Goal: Register for event/course

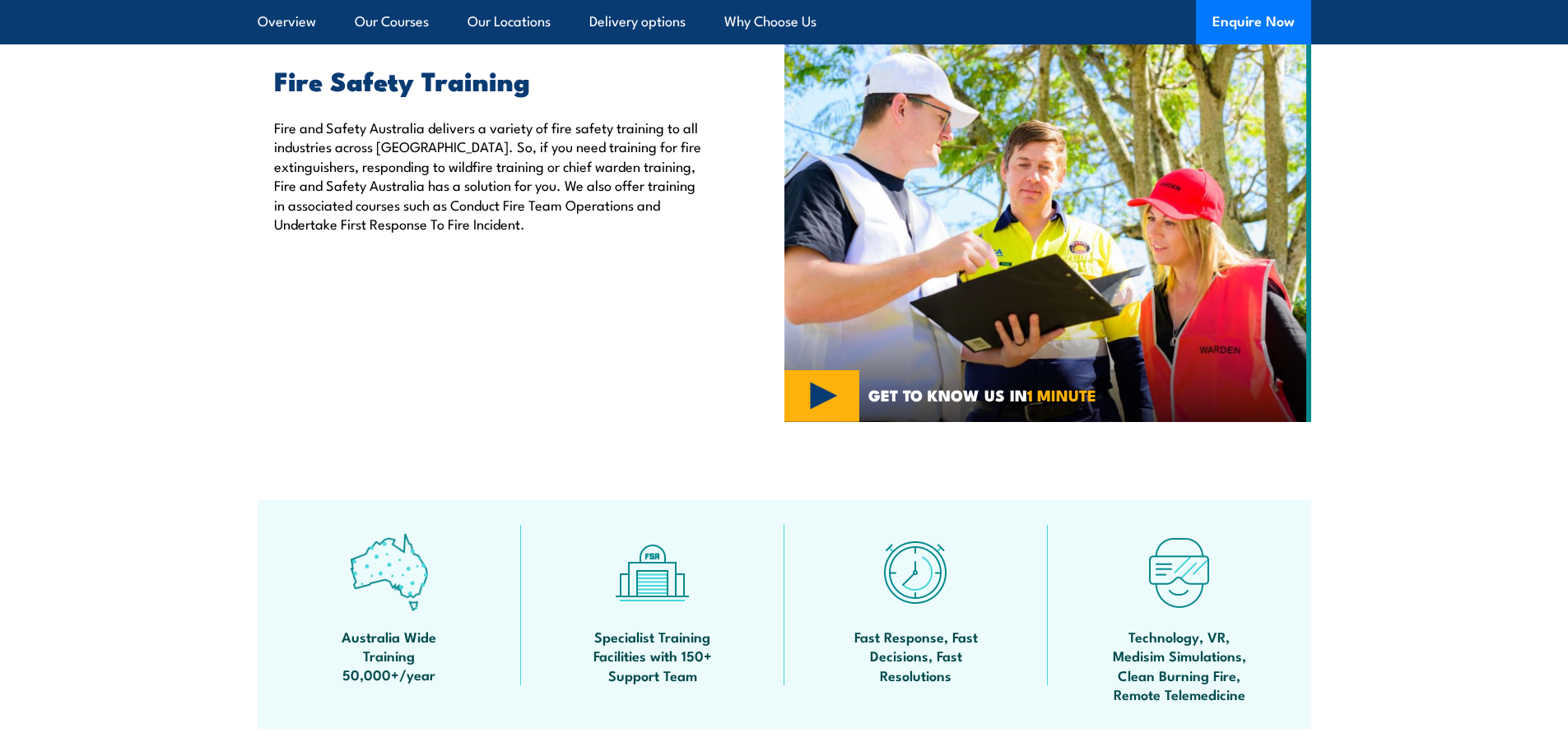
scroll to position [247, 0]
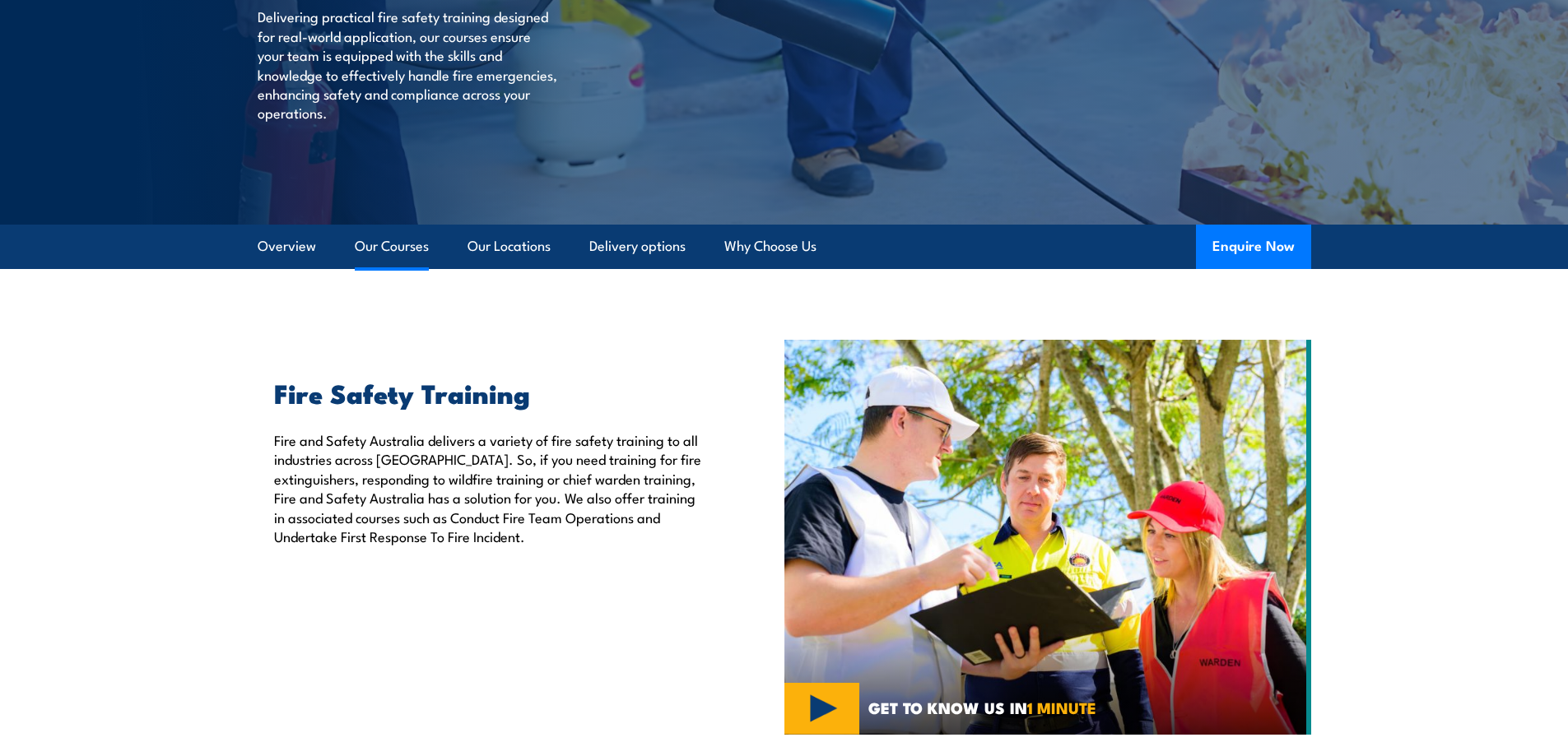
click at [392, 242] on link "Our Courses" at bounding box center [392, 246] width 74 height 43
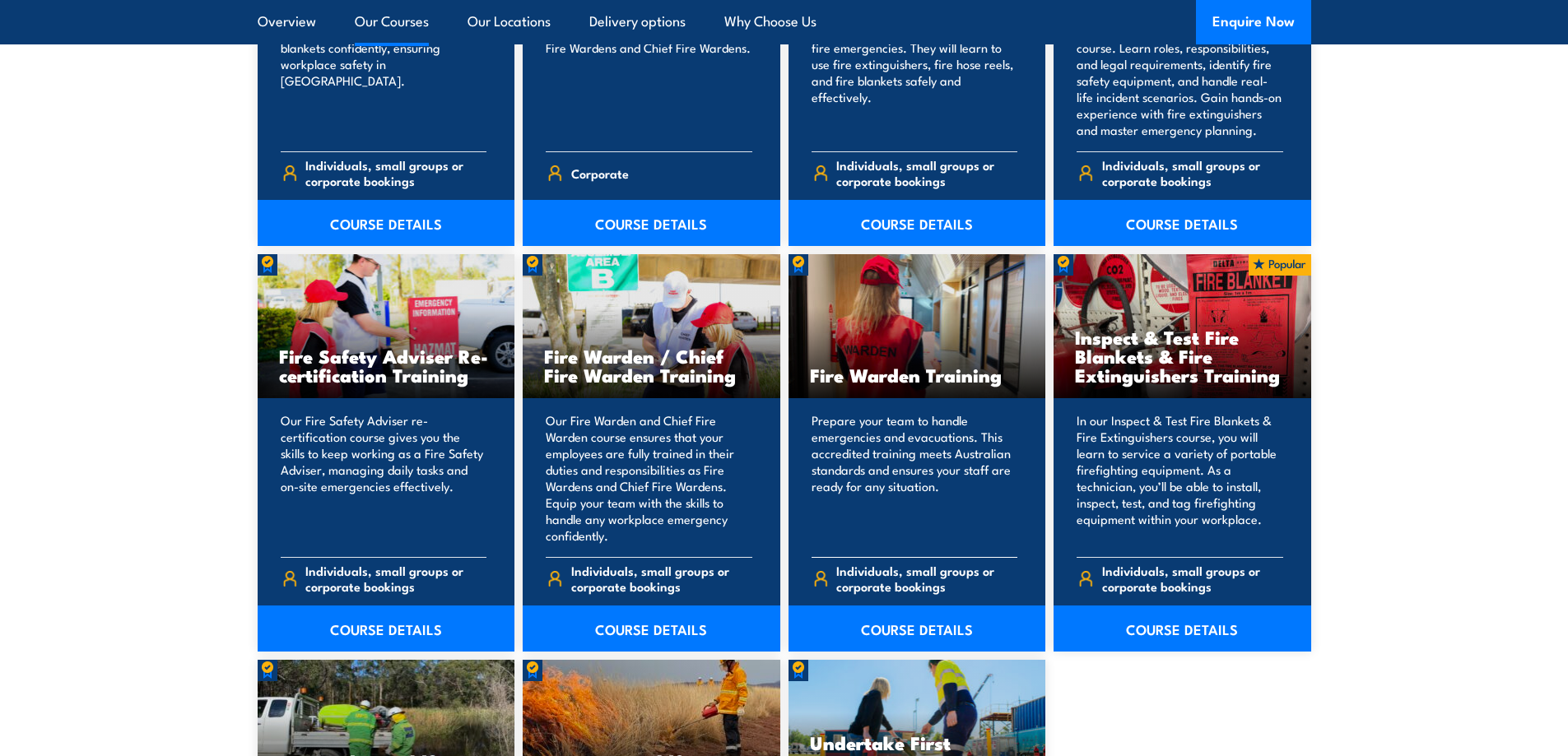
scroll to position [2154, 0]
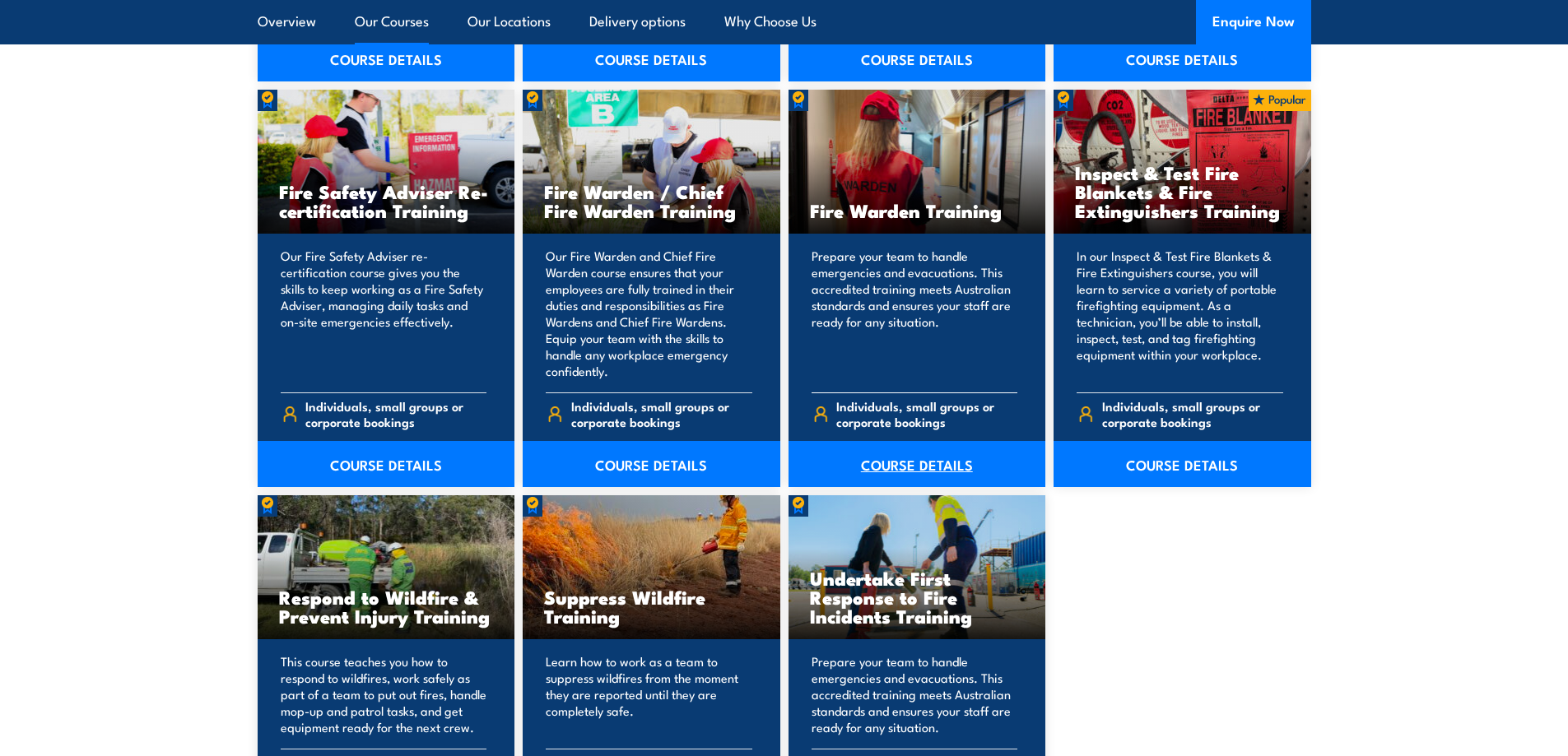
click at [903, 463] on link "COURSE DETAILS" at bounding box center [917, 464] width 257 height 46
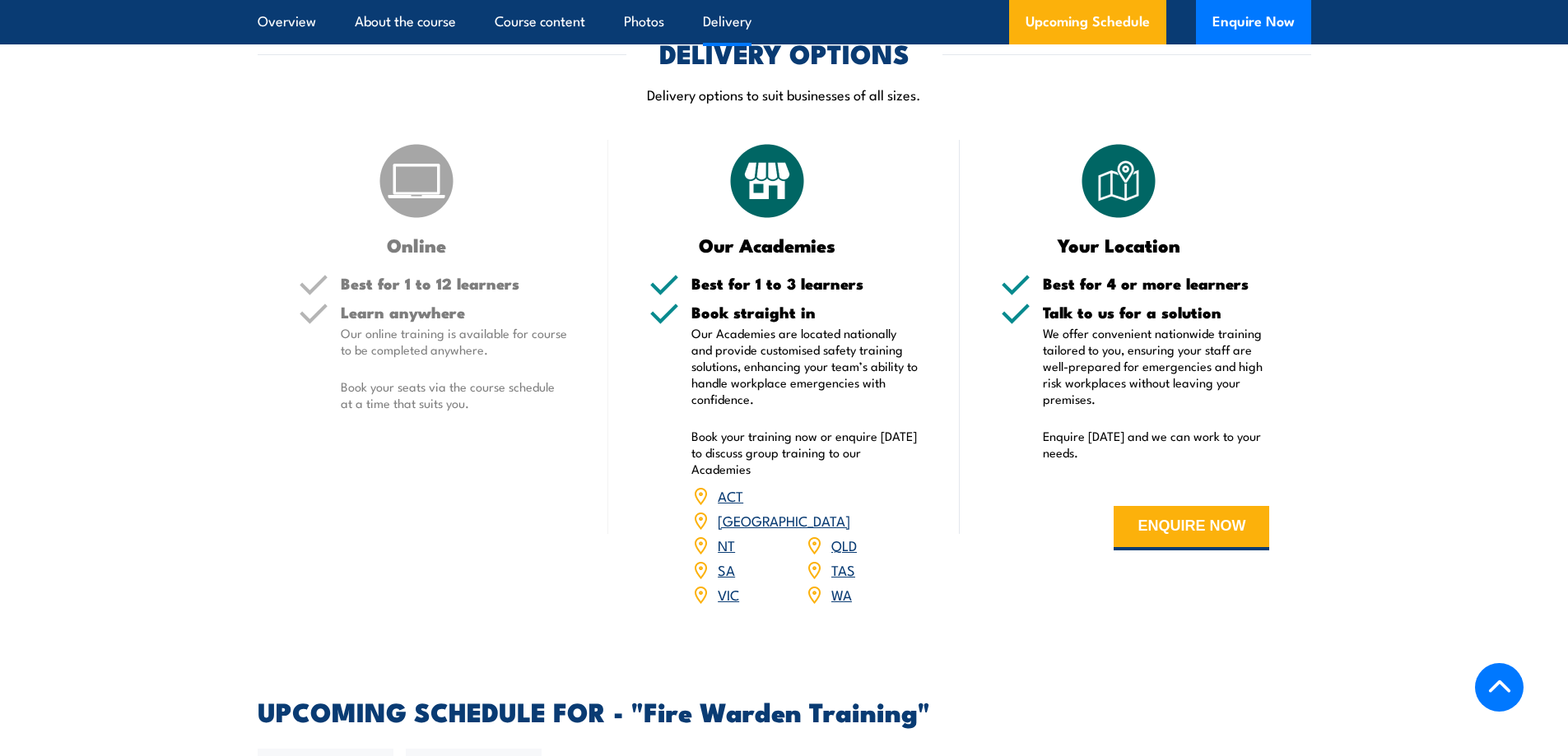
scroll to position [2386, 0]
click at [452, 325] on p "Our online training is available for course to be completed anywhere." at bounding box center [454, 341] width 227 height 33
click at [417, 295] on div "Best for 1 to 12 learners" at bounding box center [454, 289] width 227 height 29
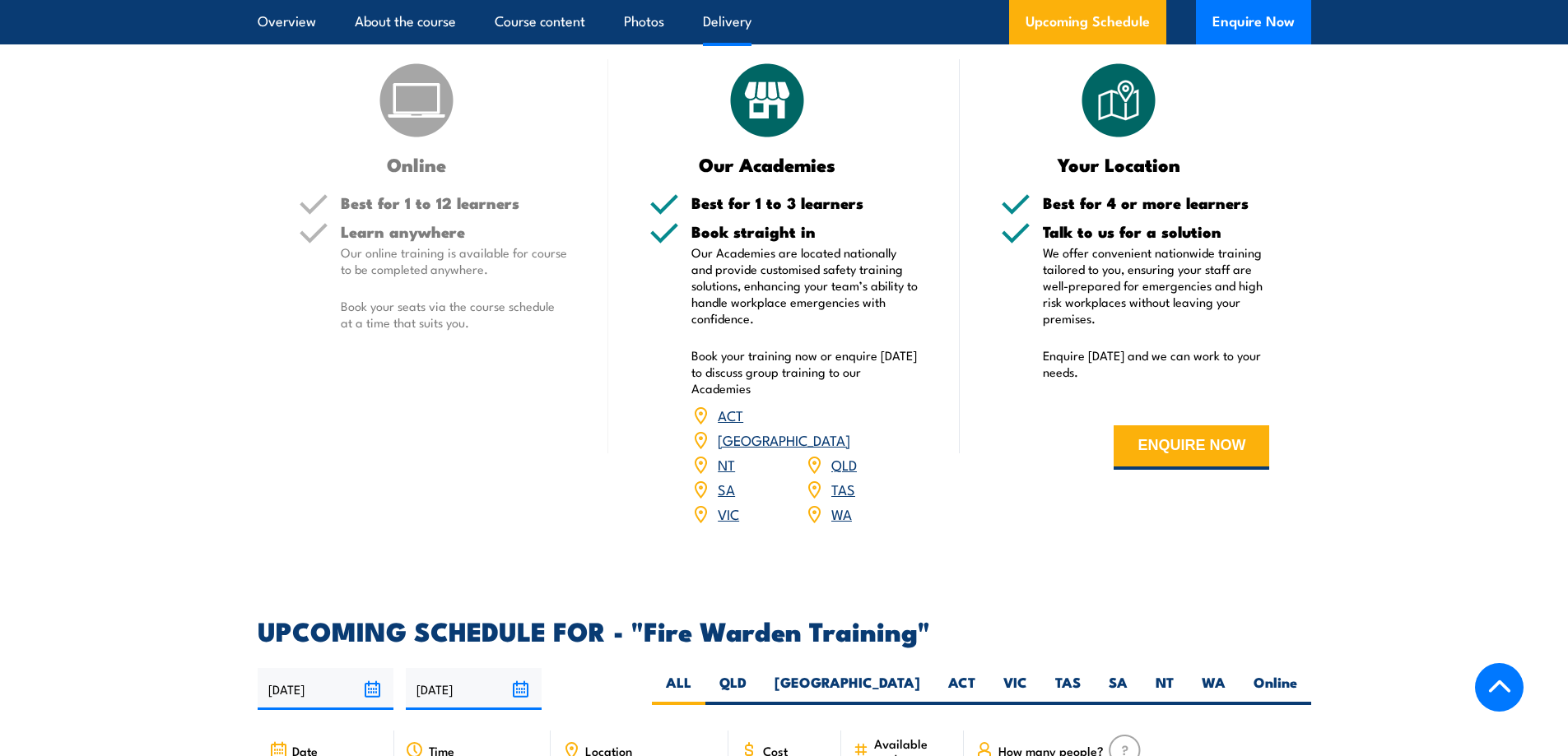
scroll to position [2469, 0]
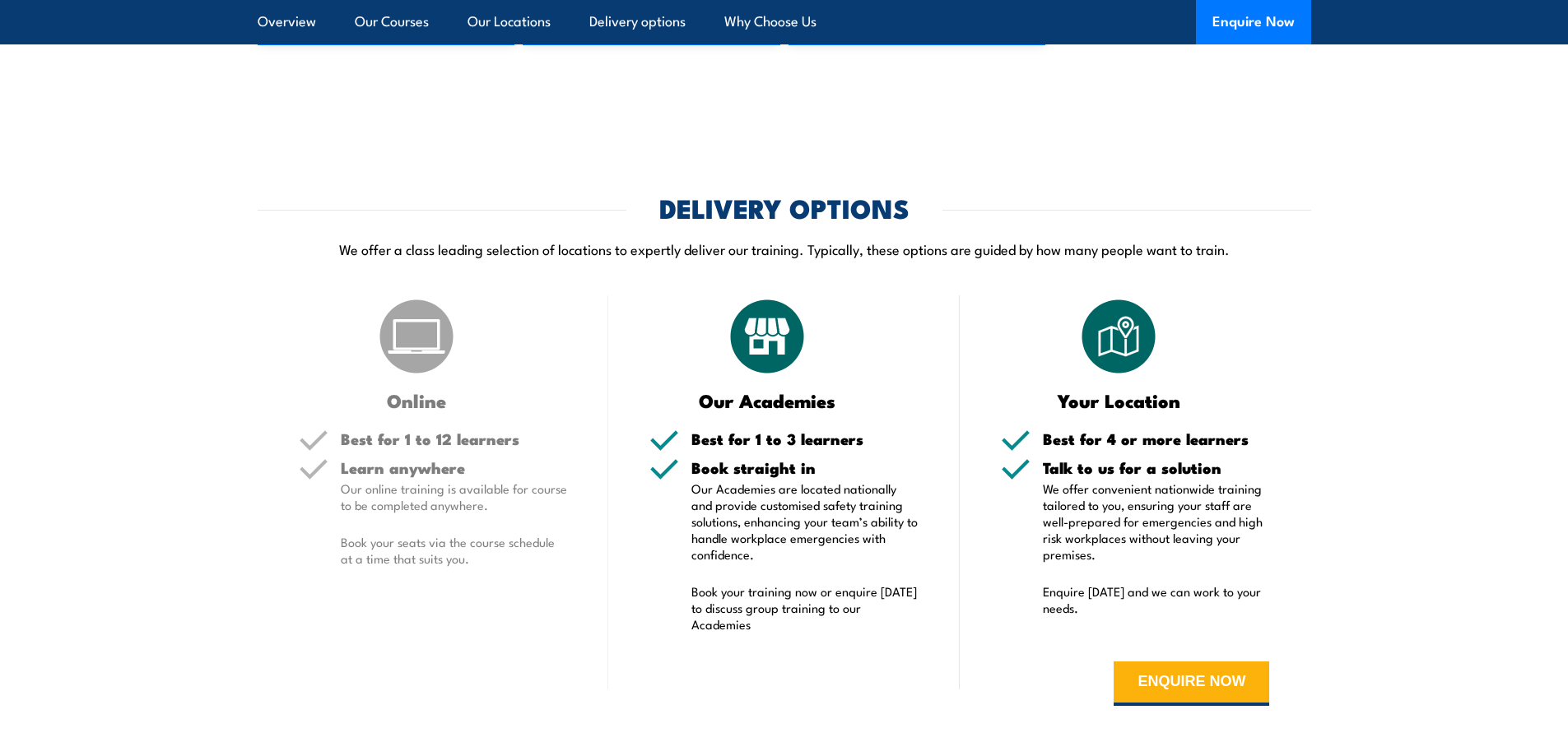
scroll to position [3058, 0]
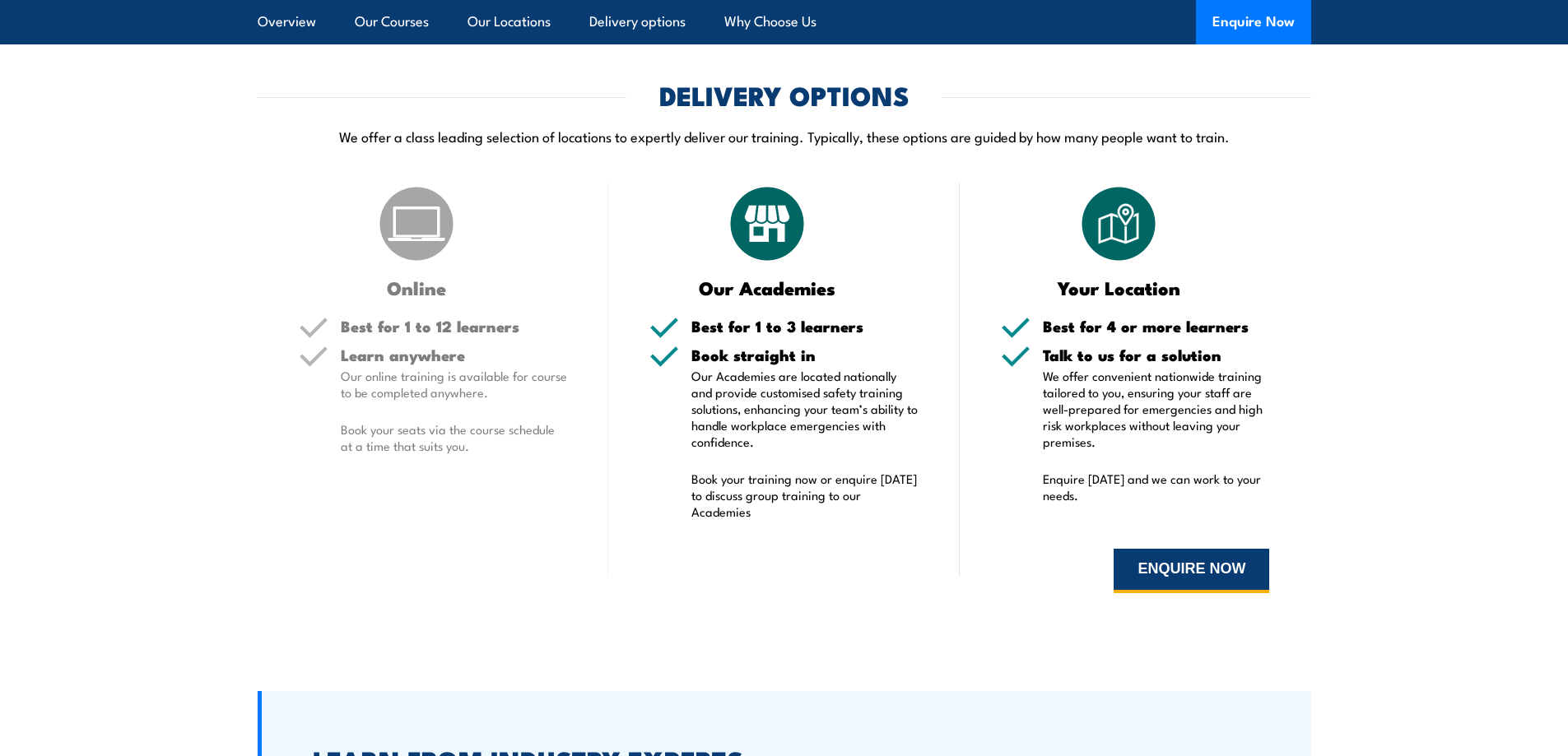
click at [1201, 565] on button "ENQUIRE NOW" at bounding box center [1192, 571] width 156 height 44
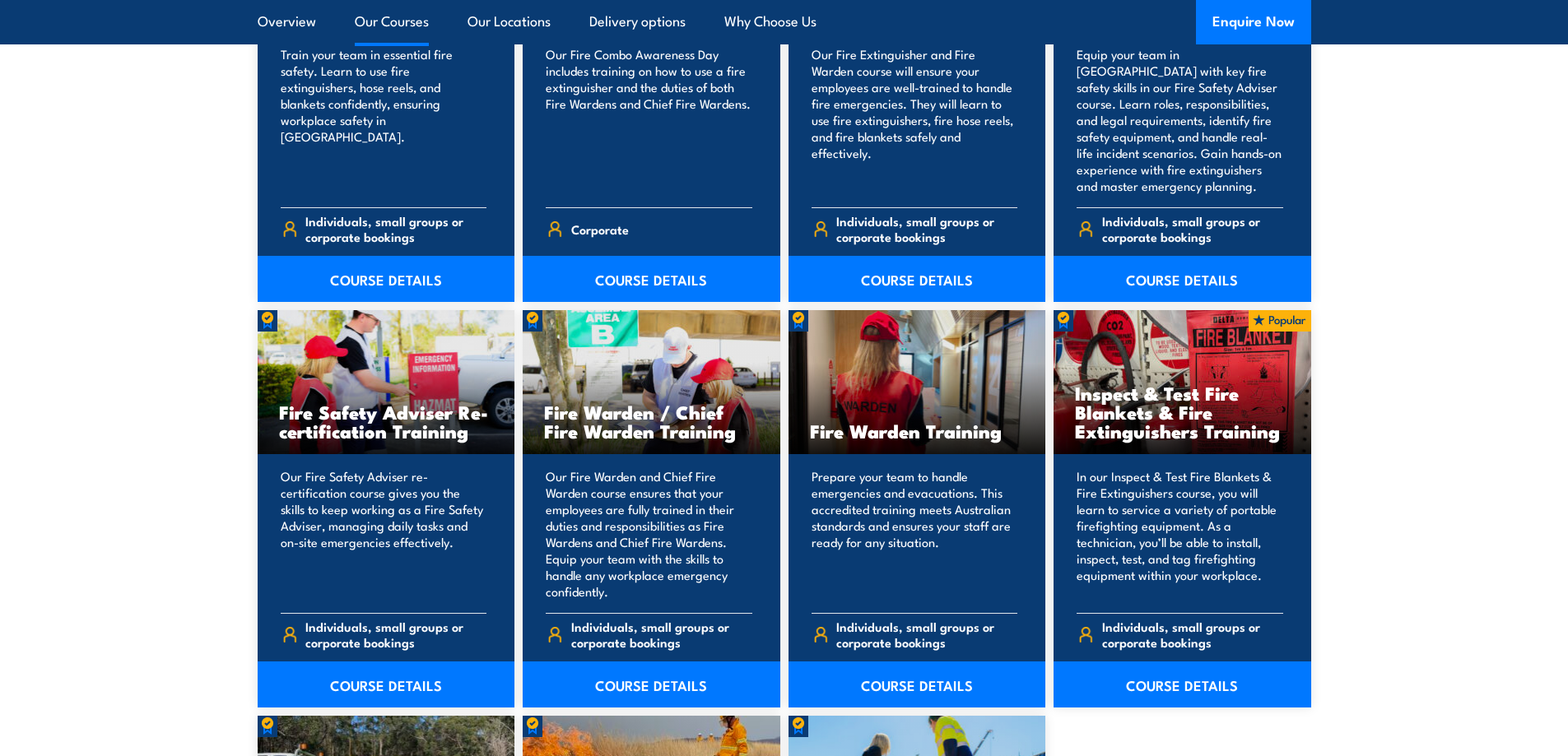
scroll to position [1923, 0]
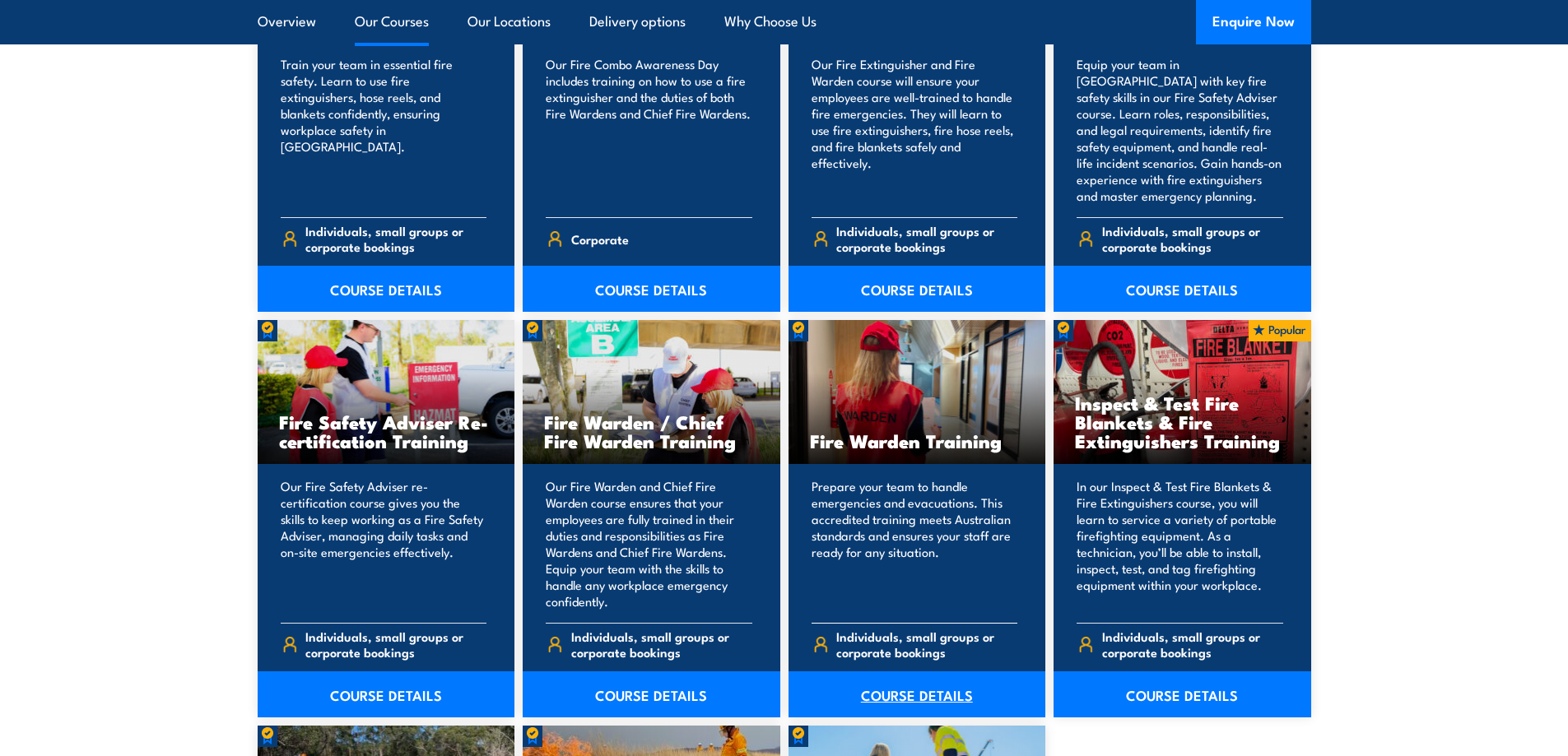
click at [903, 671] on link "COURSE DETAILS" at bounding box center [917, 694] width 257 height 46
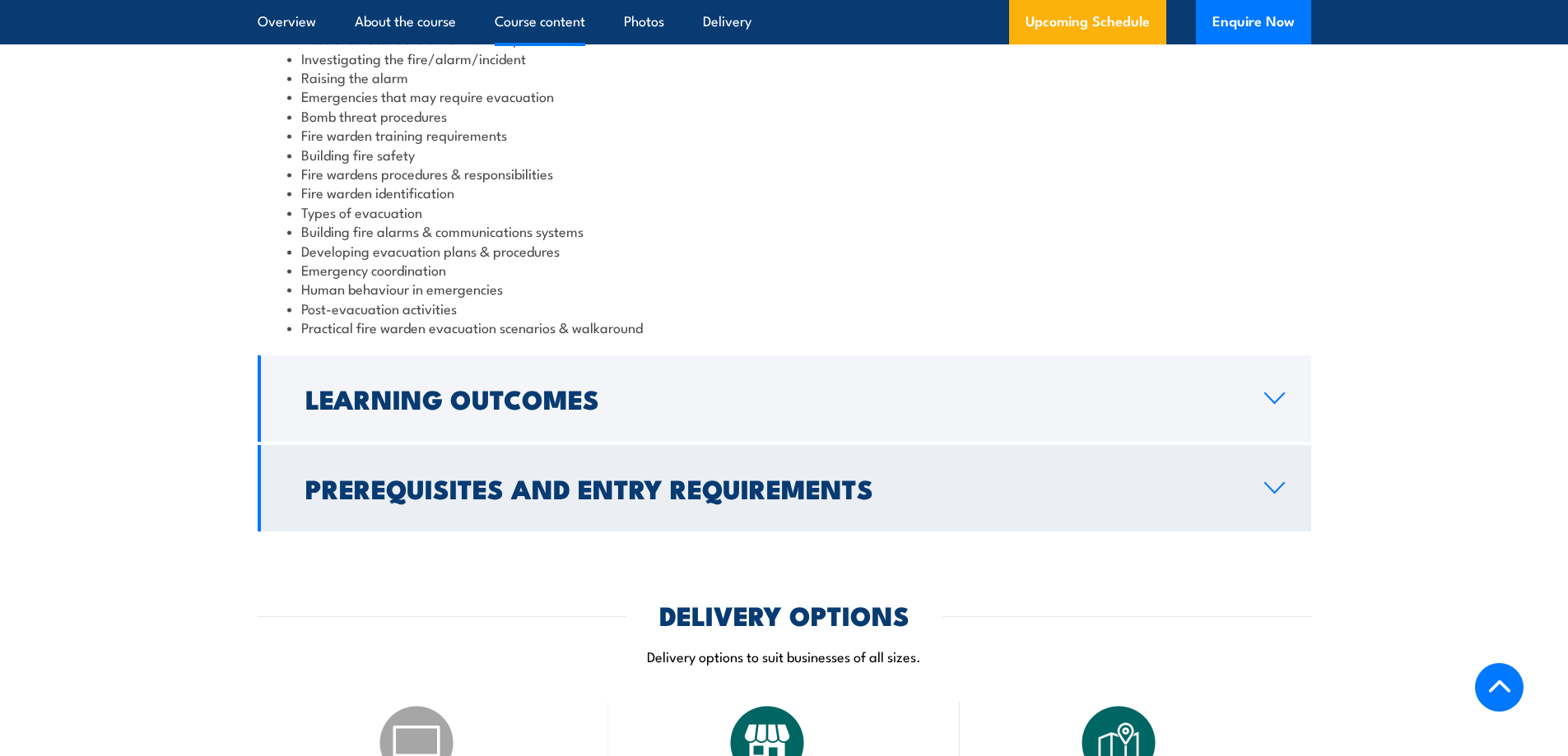
scroll to position [2386, 0]
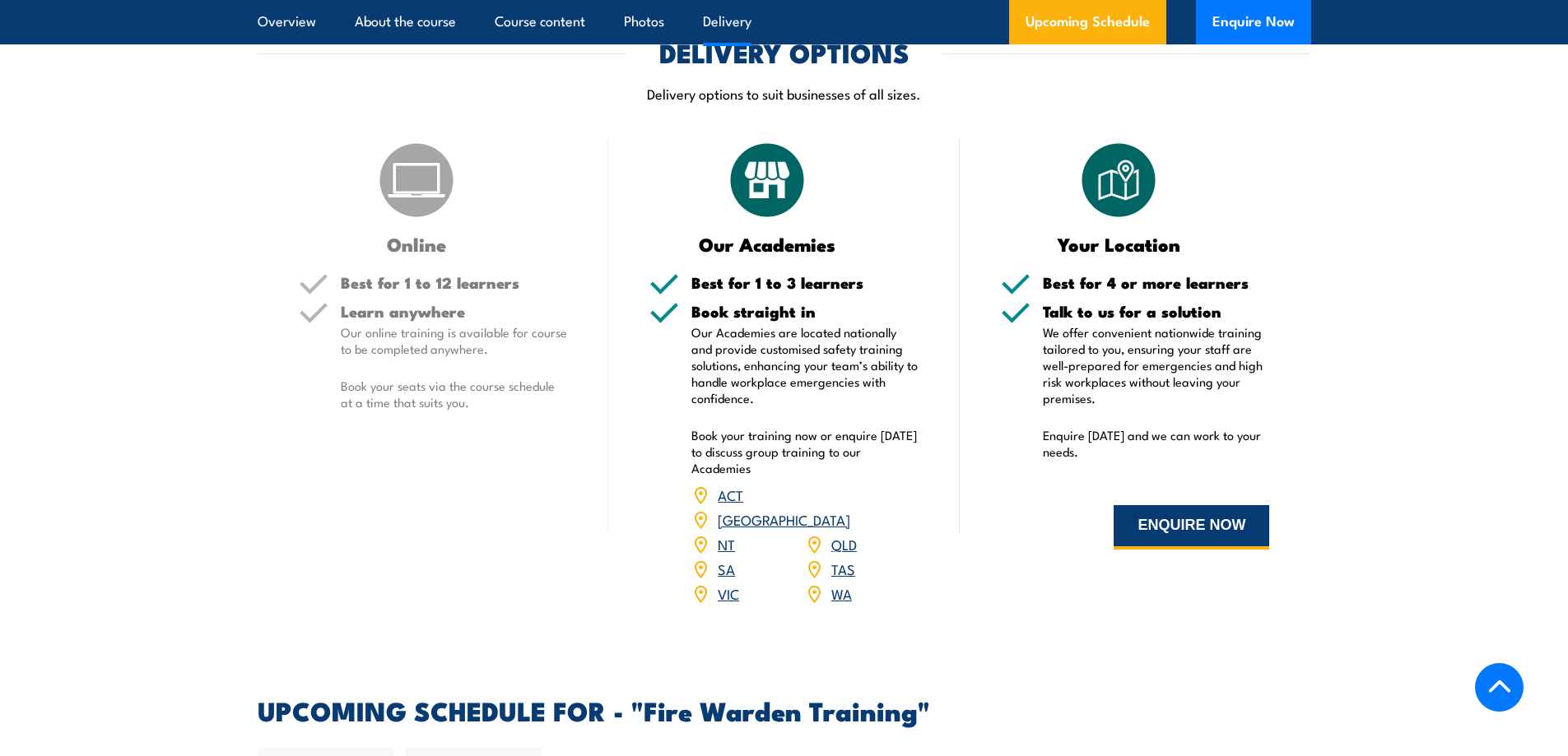
click at [1235, 539] on button "ENQUIRE NOW" at bounding box center [1192, 527] width 156 height 44
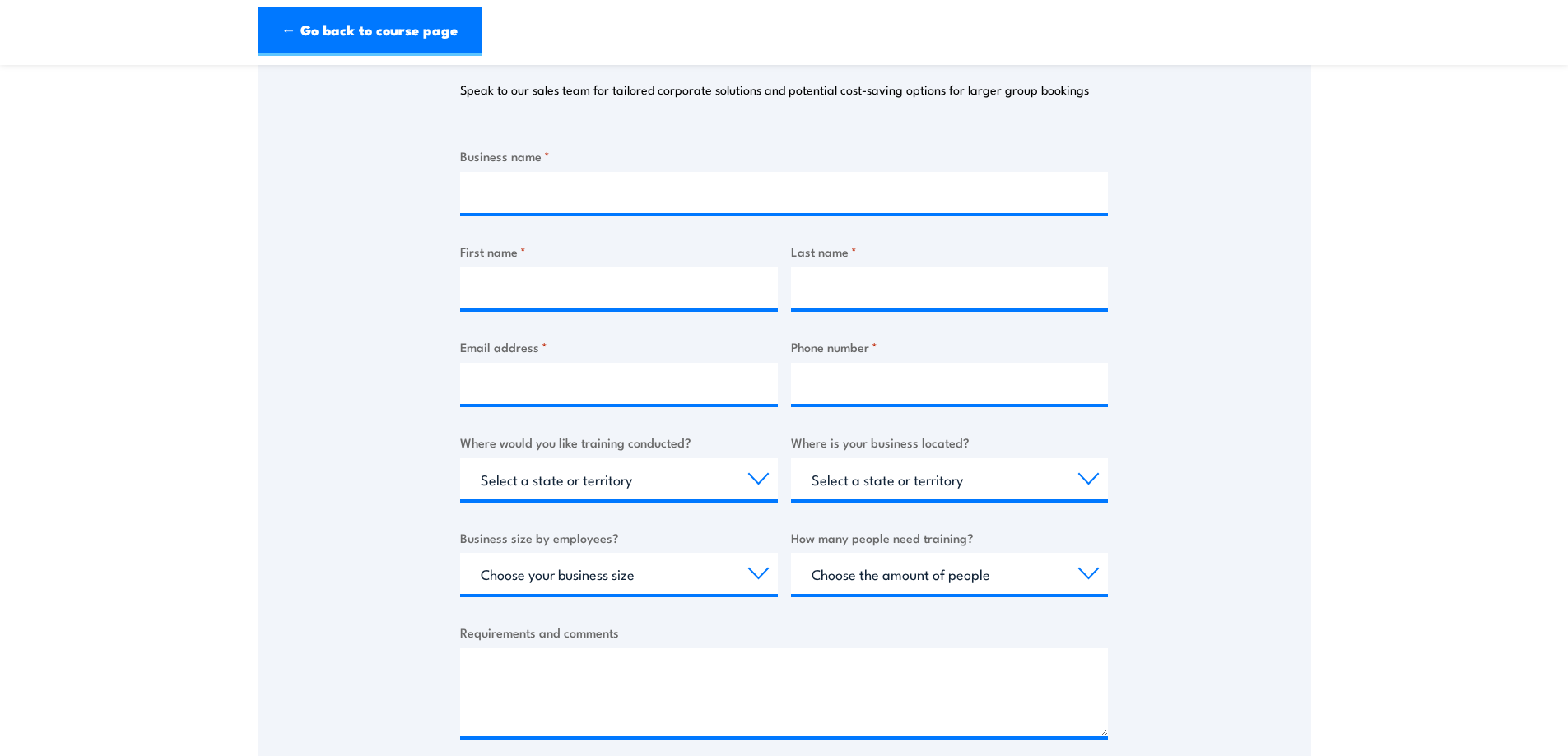
scroll to position [247, 0]
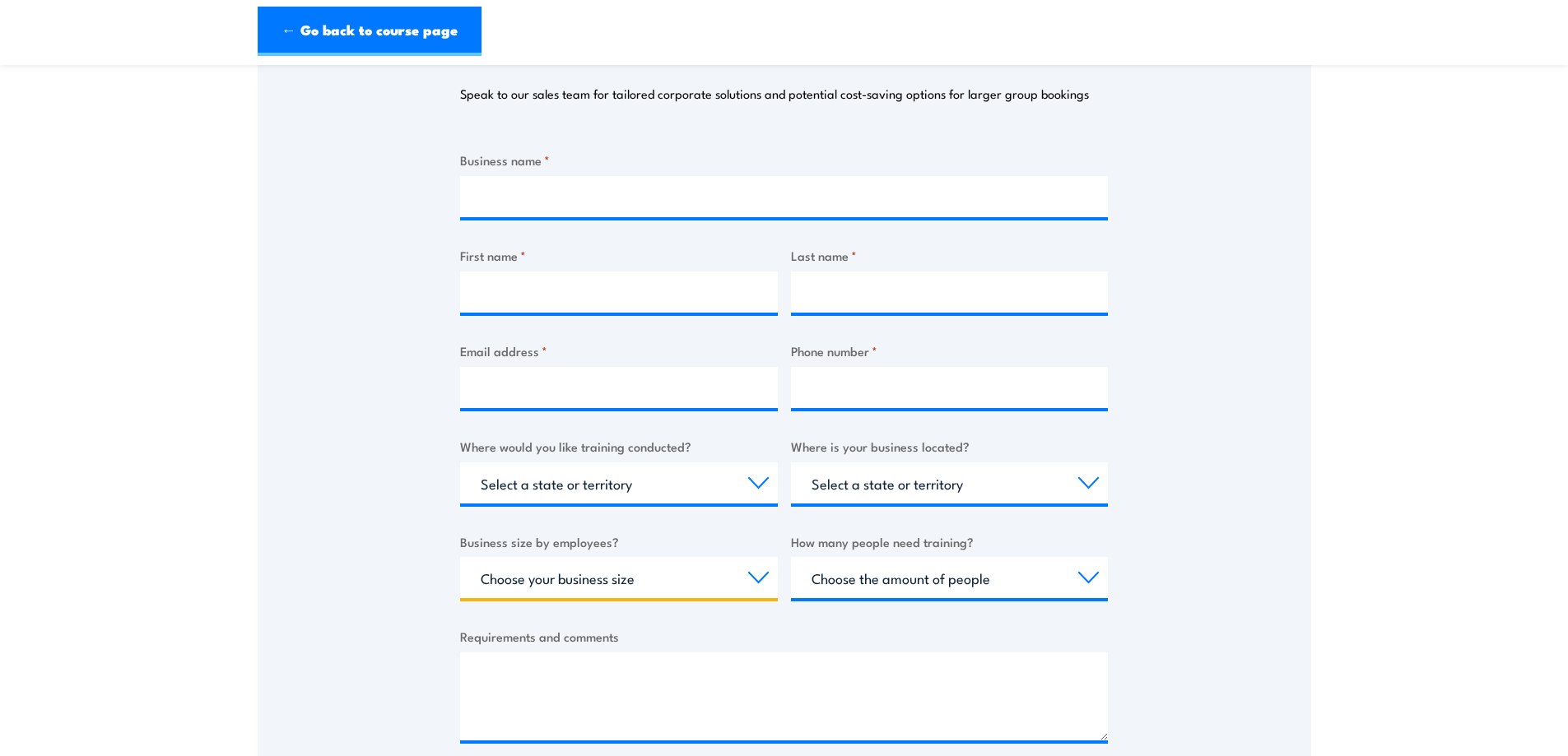
click at [716, 573] on select "Choose your business size 1 to 19 20 to 199 200+" at bounding box center [619, 577] width 318 height 41
click at [963, 591] on select "Choose the amount of people 1 to 4 5 to 19 20+" at bounding box center [950, 577] width 318 height 41
select select "1 to 4"
click at [791, 557] on select "Choose the amount of people 1 to 4 5 to 19 20+" at bounding box center [950, 577] width 318 height 41
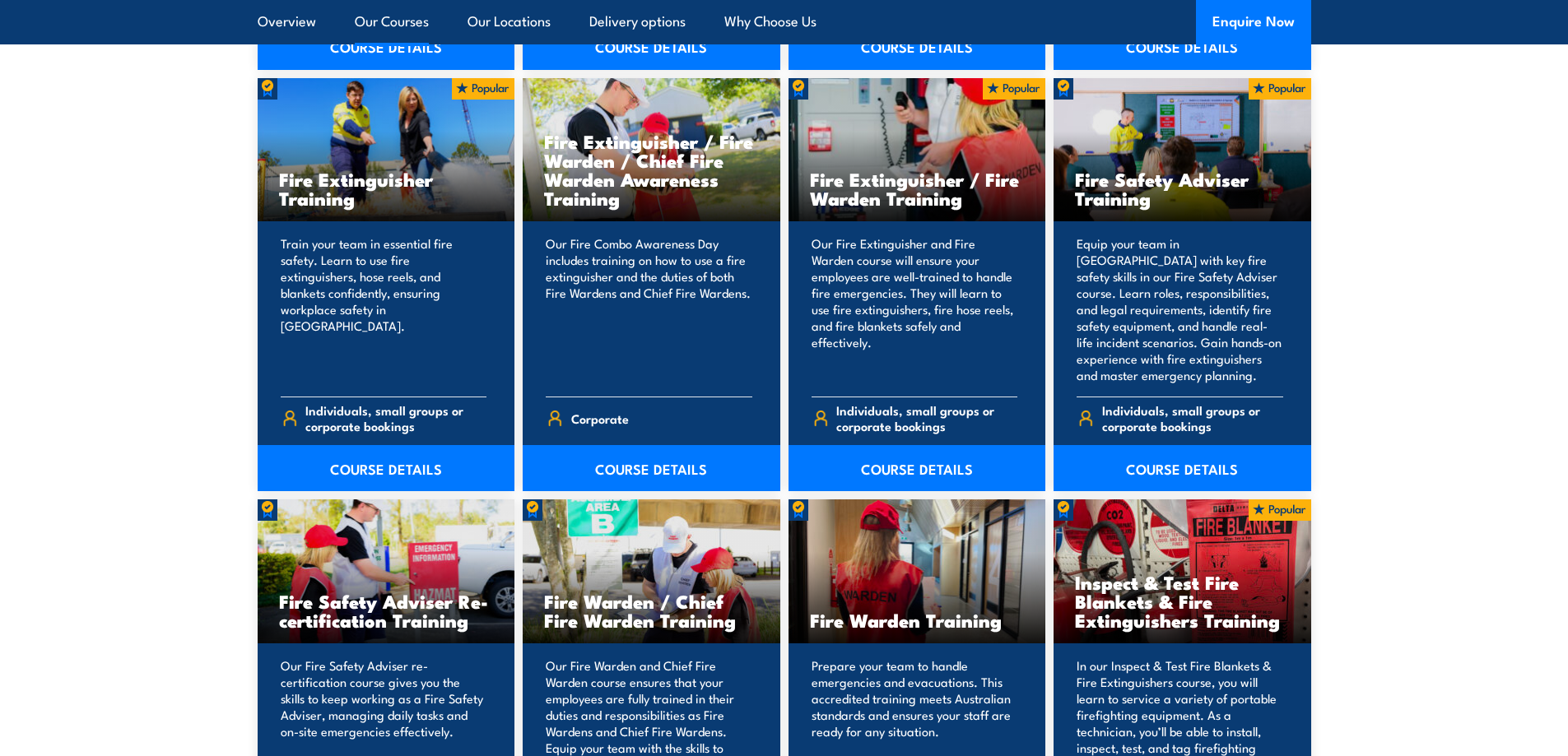
scroll to position [2005, 0]
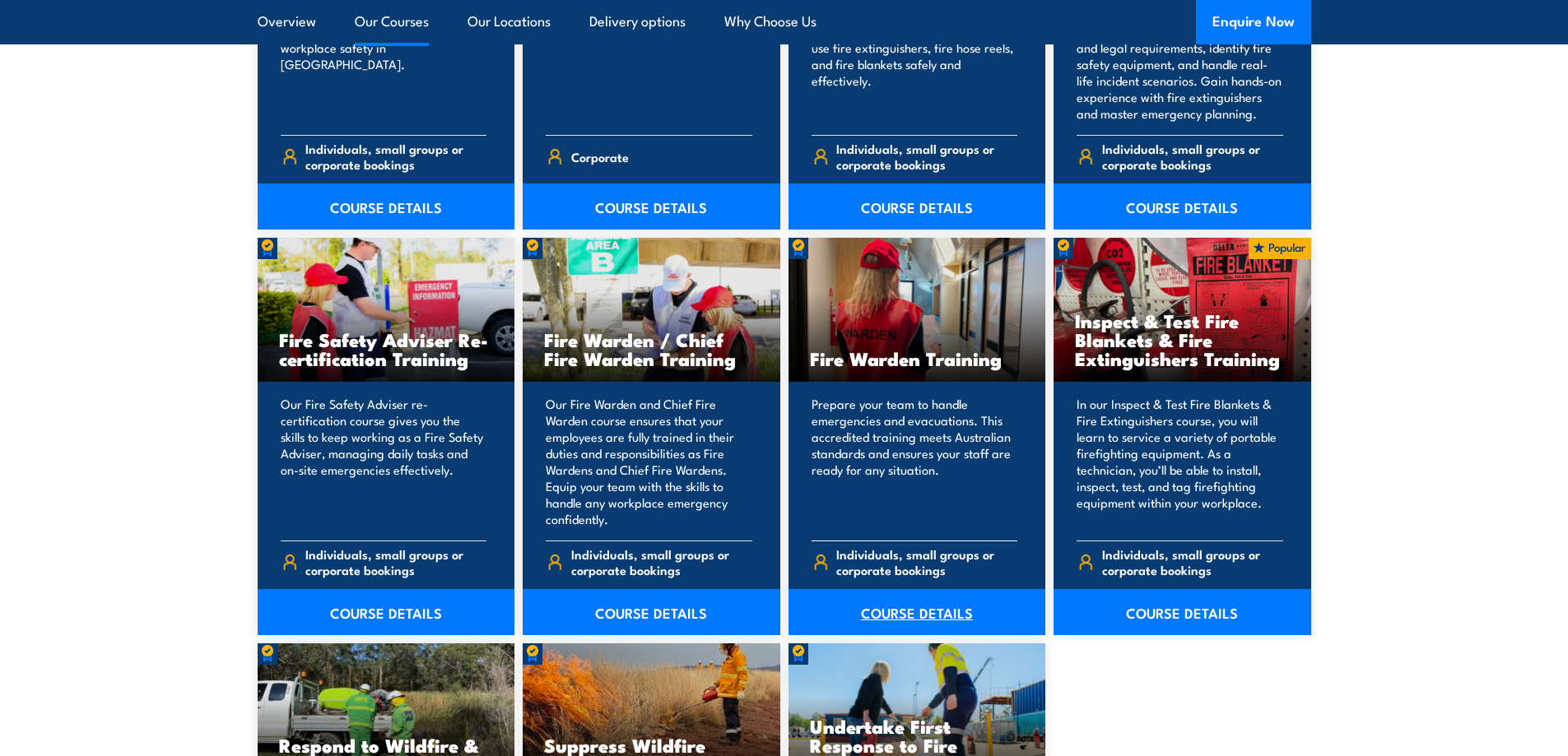
click at [911, 601] on link "COURSE DETAILS" at bounding box center [917, 612] width 257 height 46
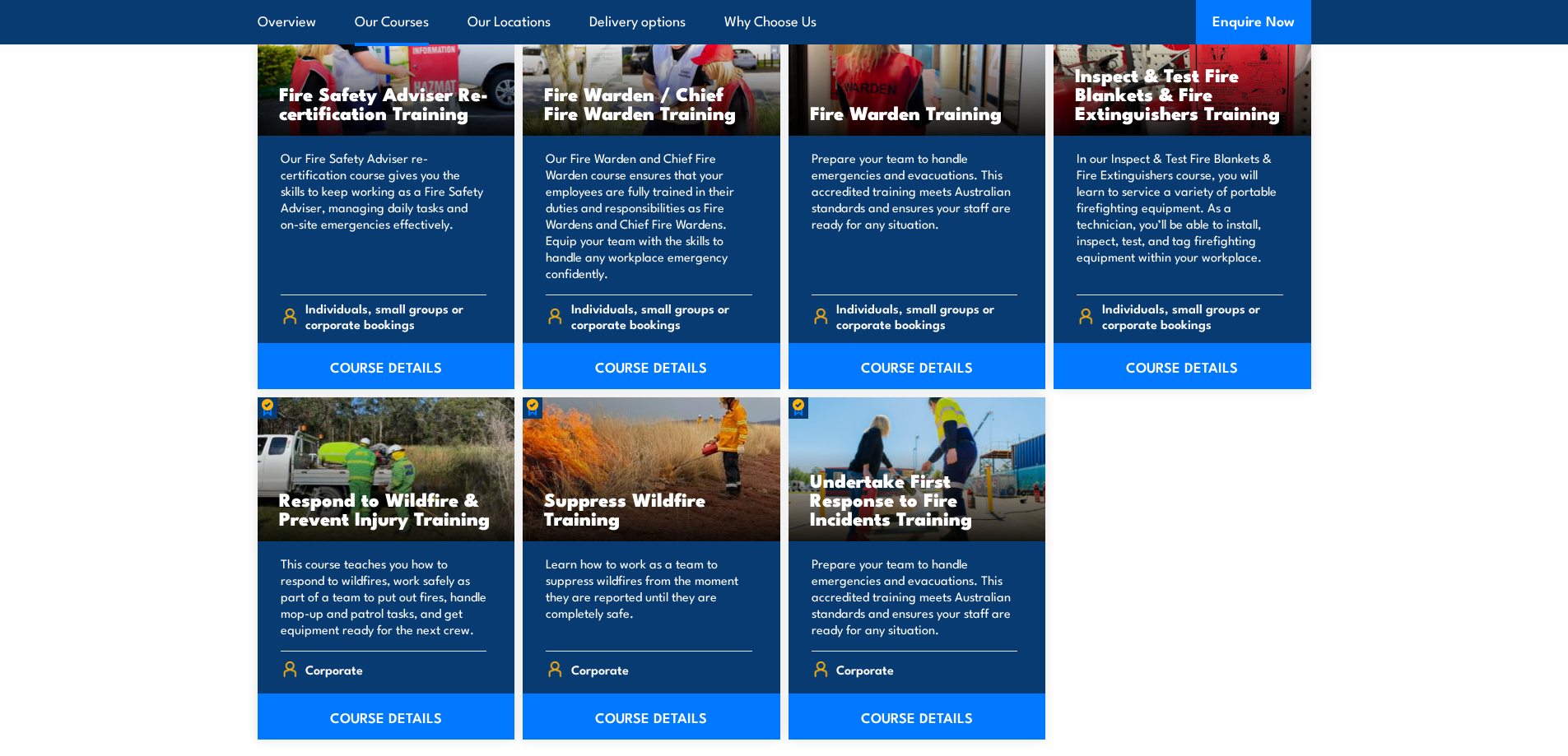
scroll to position [2252, 0]
